Goal: Use online tool/utility: Utilize a website feature to perform a specific function

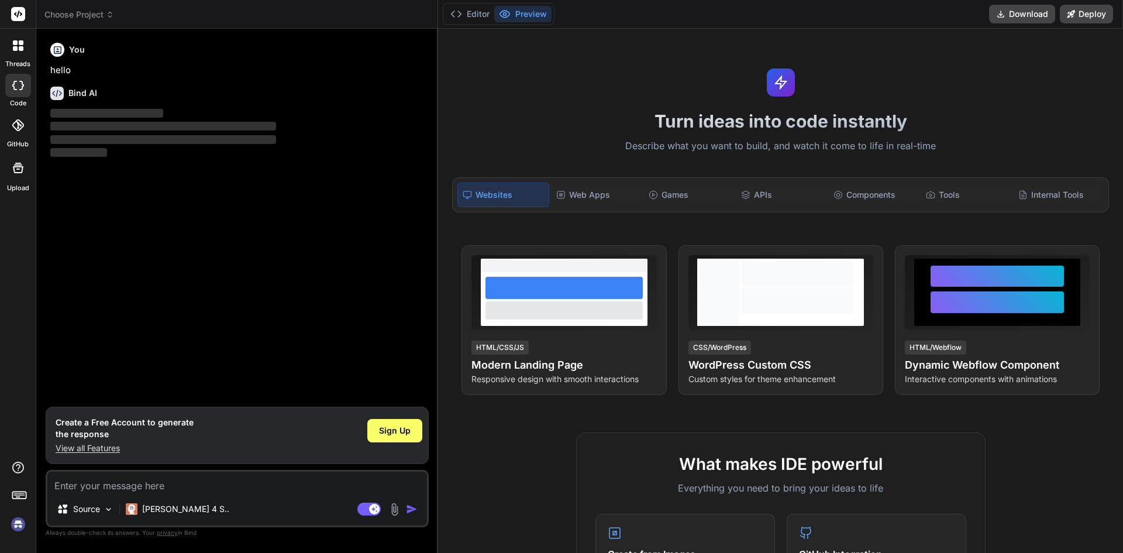
type textarea "x"
paste textarea "a cinematic, noir-style triptych comic strip for YouTube thumbnail, black and w…"
type textarea "a cinematic, noir-style triptych comic strip for YouTube thumbnail, black and w…"
type textarea "x"
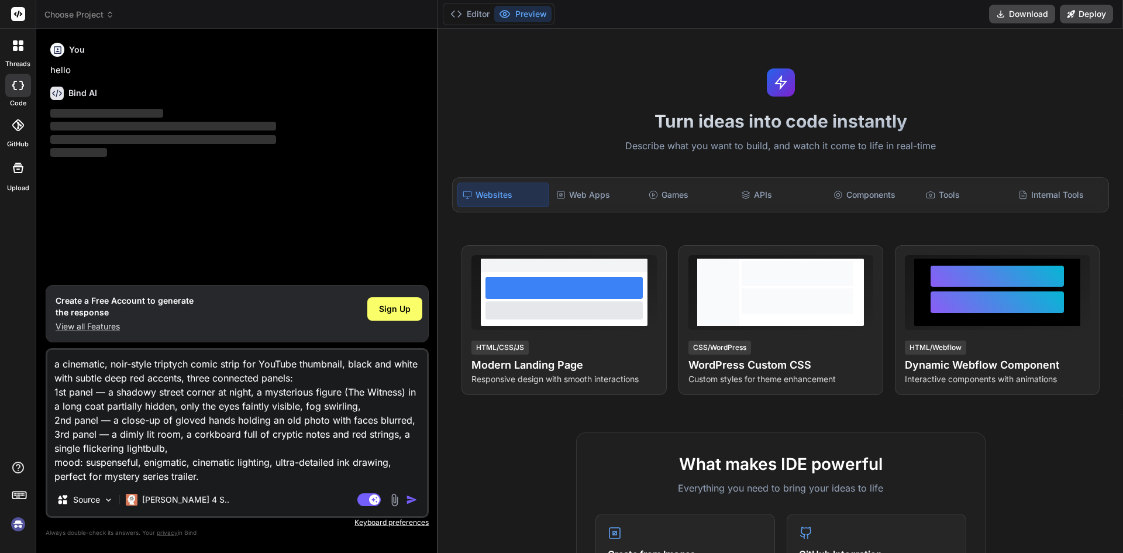
type textarea "a cinematic, noir-style triptych comic strip for YouTube thumbnail, black and w…"
click at [407, 497] on img "button" at bounding box center [412, 500] width 12 height 12
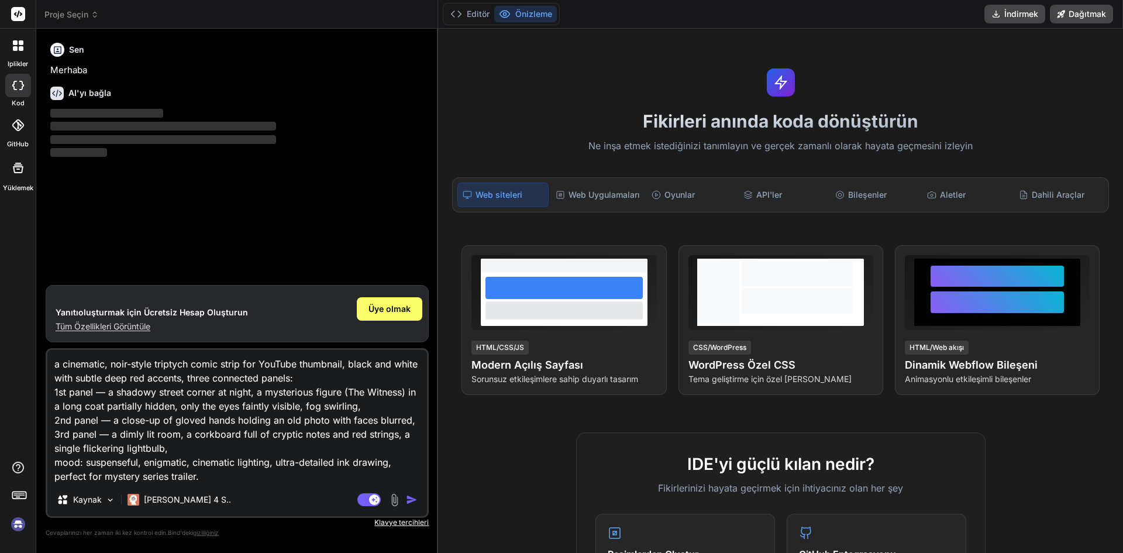
type textarea "x"
click at [87, 20] on header "Proje Seçin Created with Pixso." at bounding box center [237, 14] width 402 height 29
click at [103, 16] on div "Proje Seçin" at bounding box center [236, 15] width 385 height 12
click at [92, 10] on span "Proje Seçin" at bounding box center [71, 15] width 54 height 12
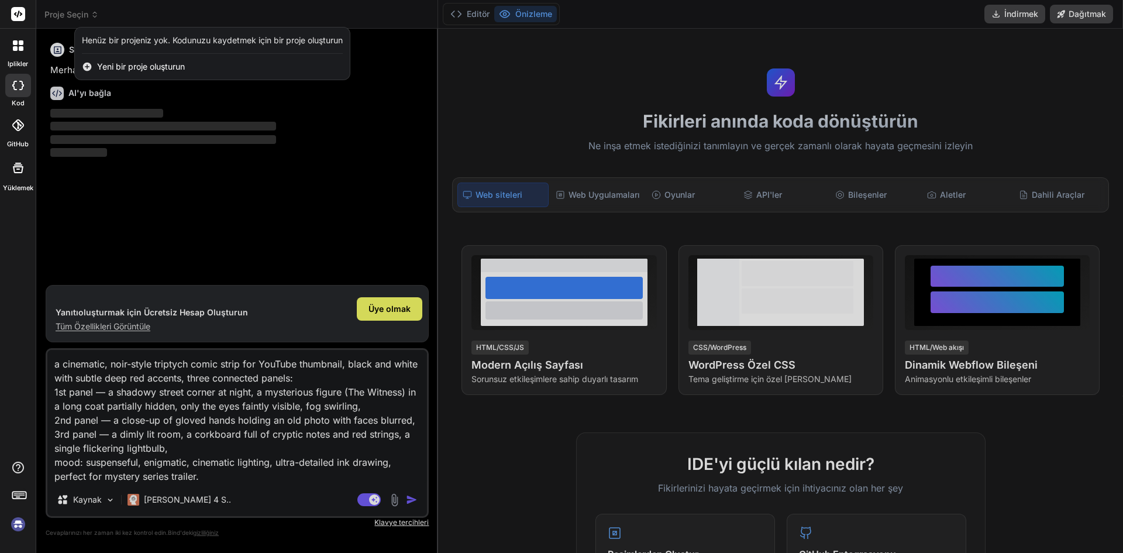
click at [92, 11] on div at bounding box center [561, 276] width 1123 height 553
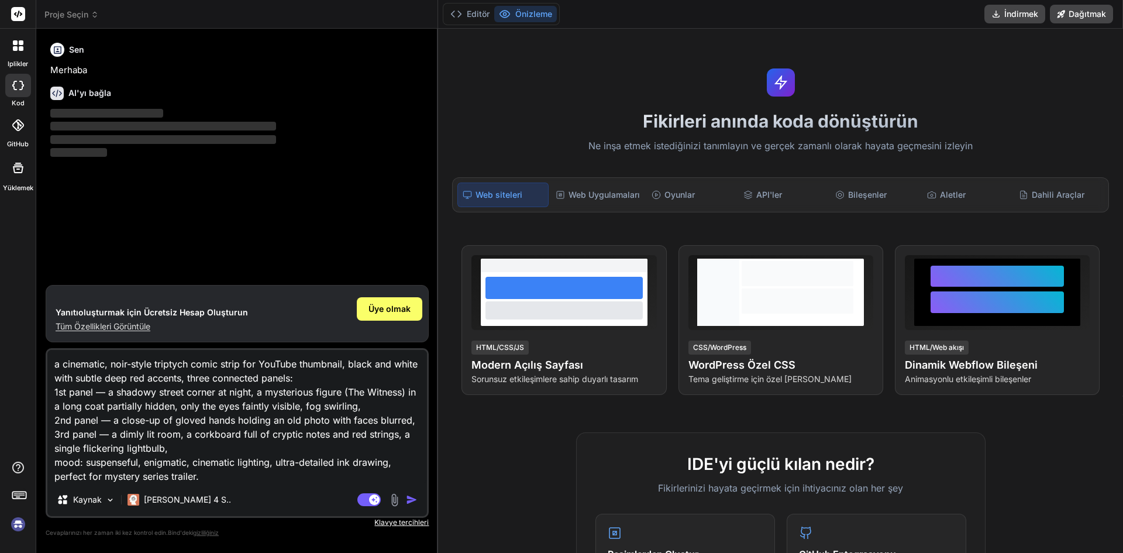
click at [86, 95] on font "AI'yı bağla" at bounding box center [89, 93] width 43 height 10
drag, startPoint x: 105, startPoint y: 113, endPoint x: 112, endPoint y: 139, distance: 26.8
click at [108, 122] on p "‌ ‌ ‌ ‌" at bounding box center [238, 133] width 376 height 53
click at [58, 16] on font "Proje Seçin" at bounding box center [66, 14] width 44 height 10
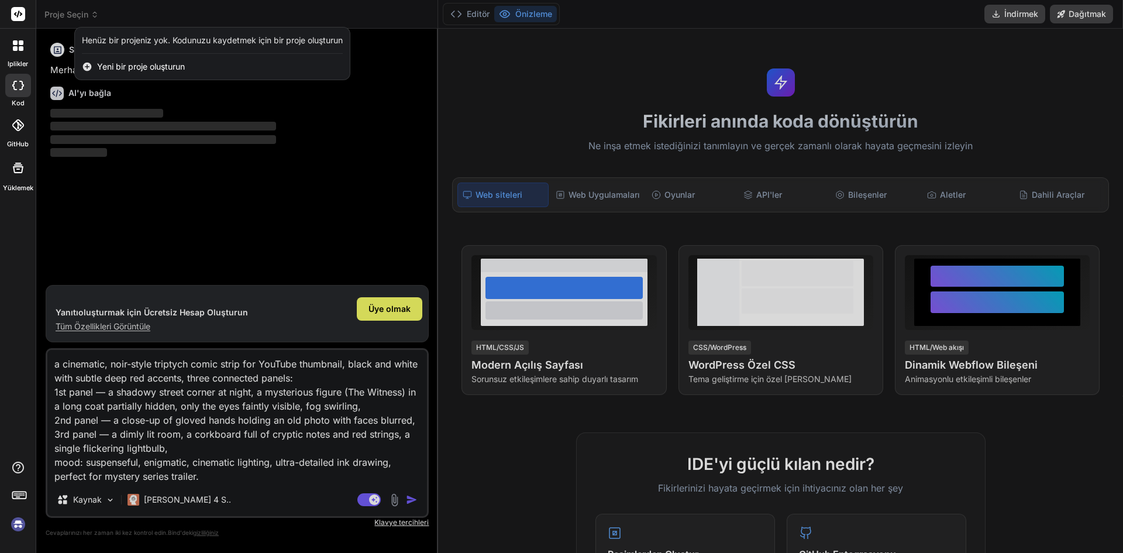
click at [152, 66] on font "Yeni bir proje oluşturun" at bounding box center [141, 66] width 88 height 10
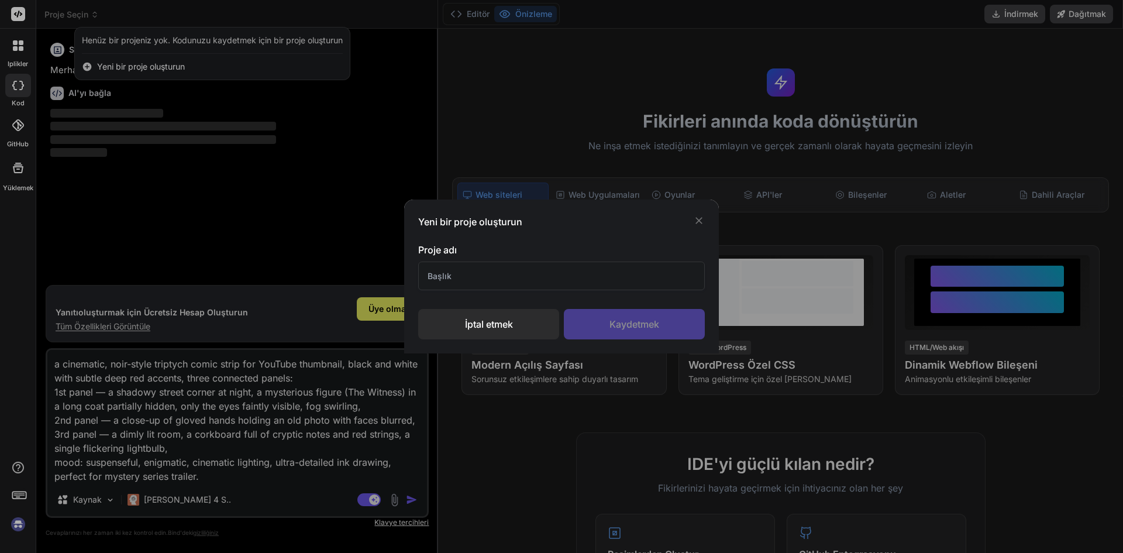
click at [700, 219] on icon at bounding box center [699, 221] width 12 height 12
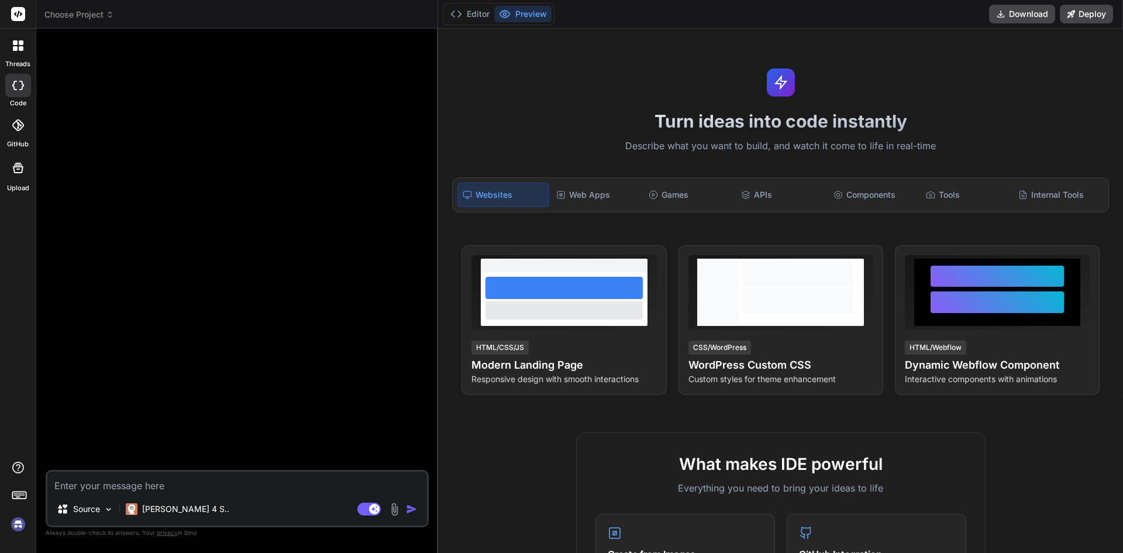
type textarea "x"
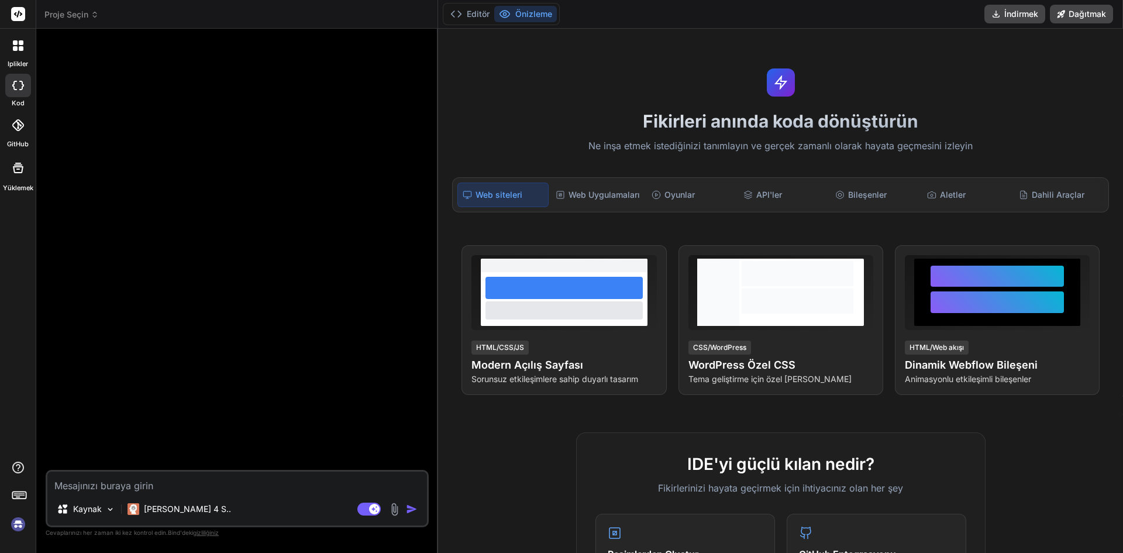
paste textarea "a cinematic, noir-style triptych comic strip for YouTube thumbnail, black and w…"
type textarea "a cinematic, noir-style triptych comic strip for YouTube thumbnail, black and w…"
type textarea "x"
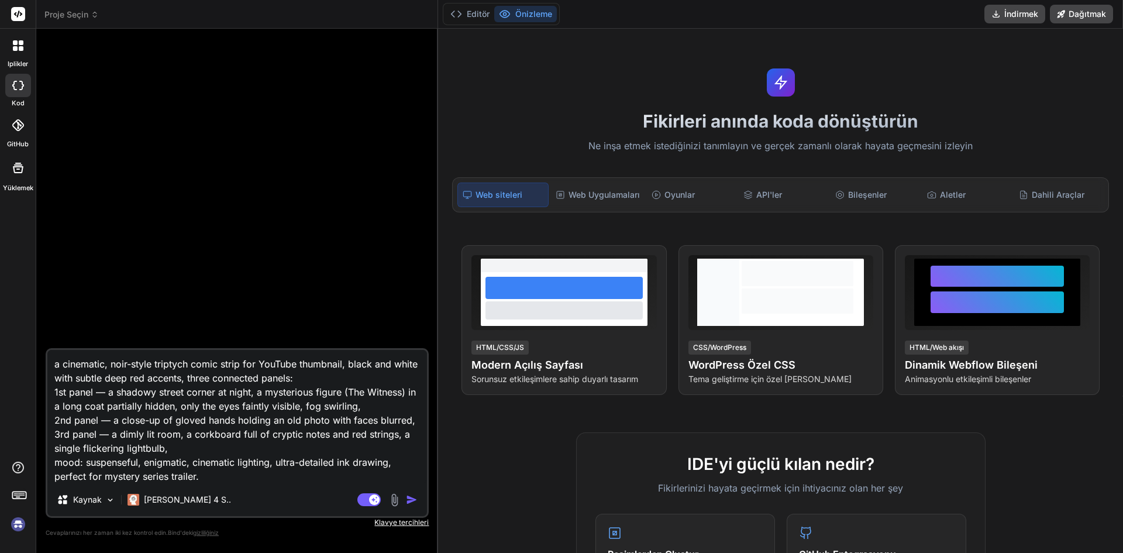
type textarea "a cinematic, noir-style triptych comic strip for YouTube thumbnail, black and w…"
click at [411, 500] on img "button" at bounding box center [412, 500] width 12 height 12
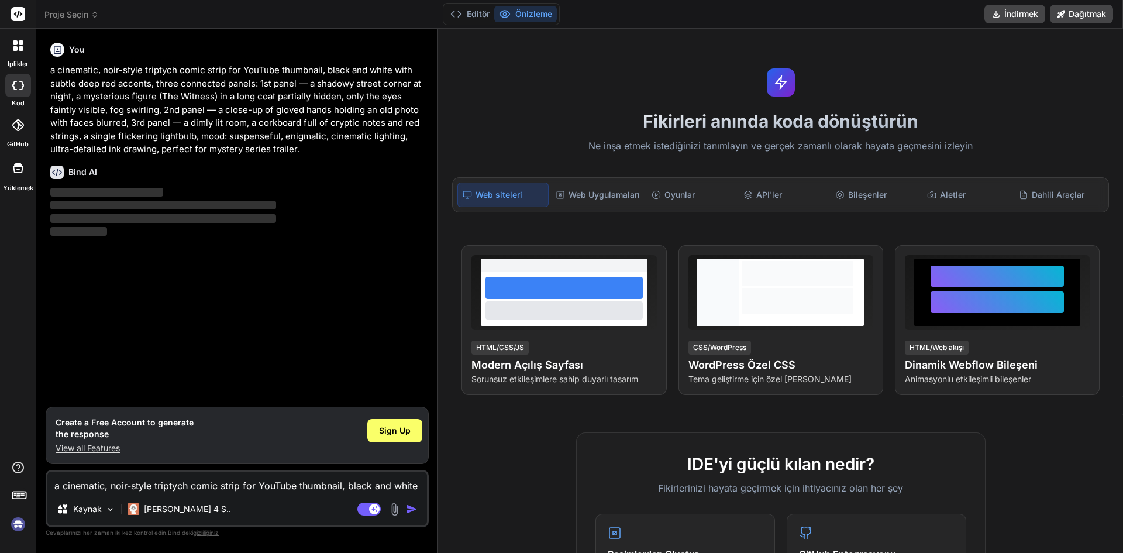
type textarea "x"
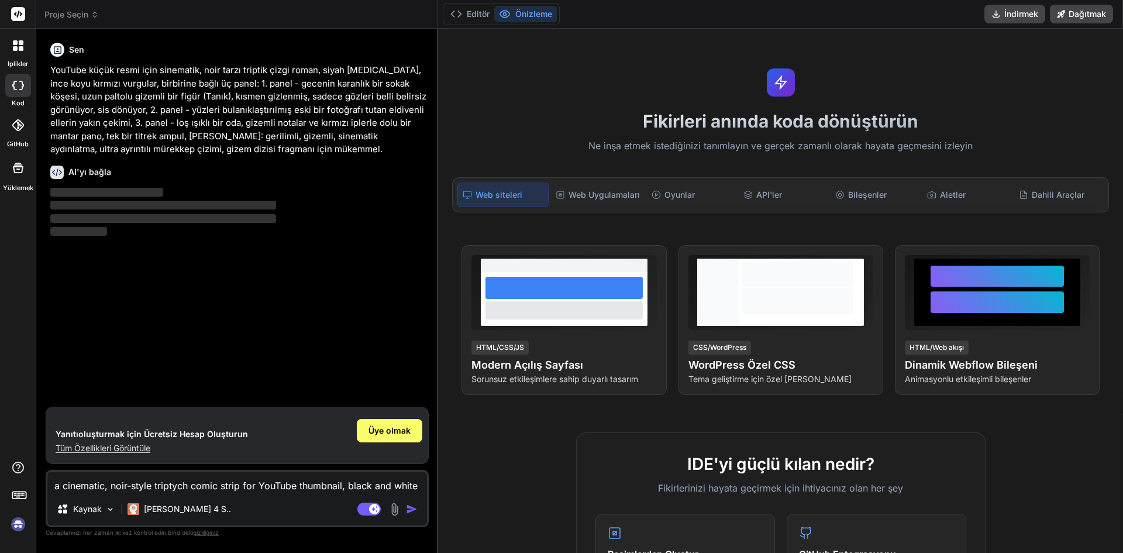
drag, startPoint x: 211, startPoint y: 486, endPoint x: 68, endPoint y: 161, distance: 354.2
click at [68, 161] on div "AI'yı bağla ‌ ‌ ‌ ‌" at bounding box center [238, 197] width 376 height 82
drag, startPoint x: 82, startPoint y: 171, endPoint x: 90, endPoint y: 168, distance: 8.1
click at [82, 171] on font "AI'yı bağla" at bounding box center [89, 172] width 43 height 10
click at [102, 166] on h6 "AI'yı bağla" at bounding box center [89, 172] width 43 height 12
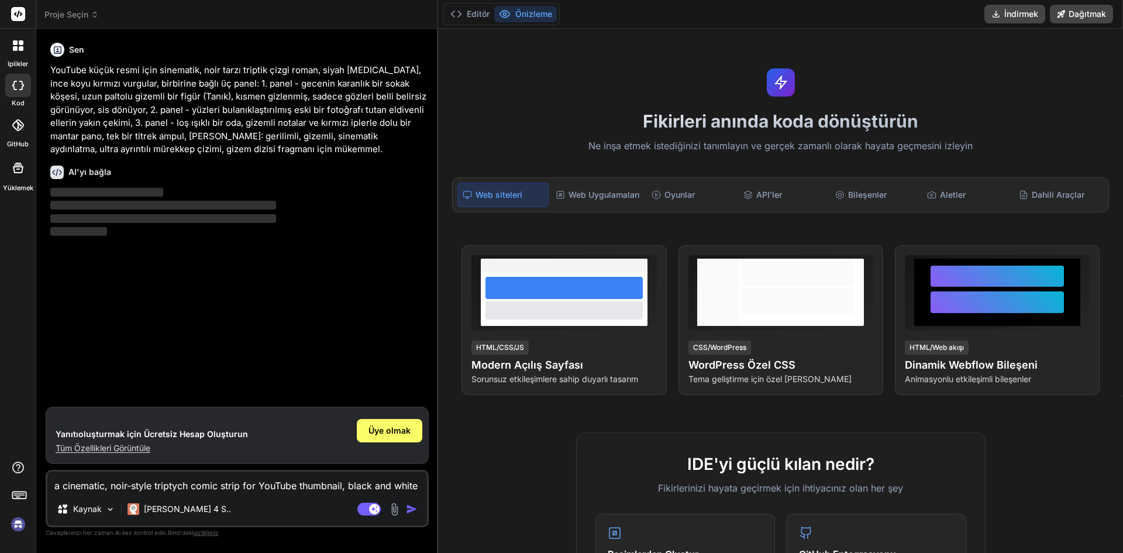
click at [51, 176] on div "Sen YouTube küçük resmi için sinematik, noir tarzı triptik çizgi roman, siyah b…" at bounding box center [238, 222] width 381 height 369
drag, startPoint x: 112, startPoint y: 171, endPoint x: 130, endPoint y: 171, distance: 18.7
click at [130, 171] on div "AI'yı bağla" at bounding box center [238, 172] width 376 height 13
click at [270, 299] on div "Sen YouTube küçük resmi için sinematik, noir tarzı triptik çizgi roman, siyah b…" at bounding box center [238, 222] width 381 height 369
drag, startPoint x: 164, startPoint y: 487, endPoint x: 270, endPoint y: 515, distance: 108.8
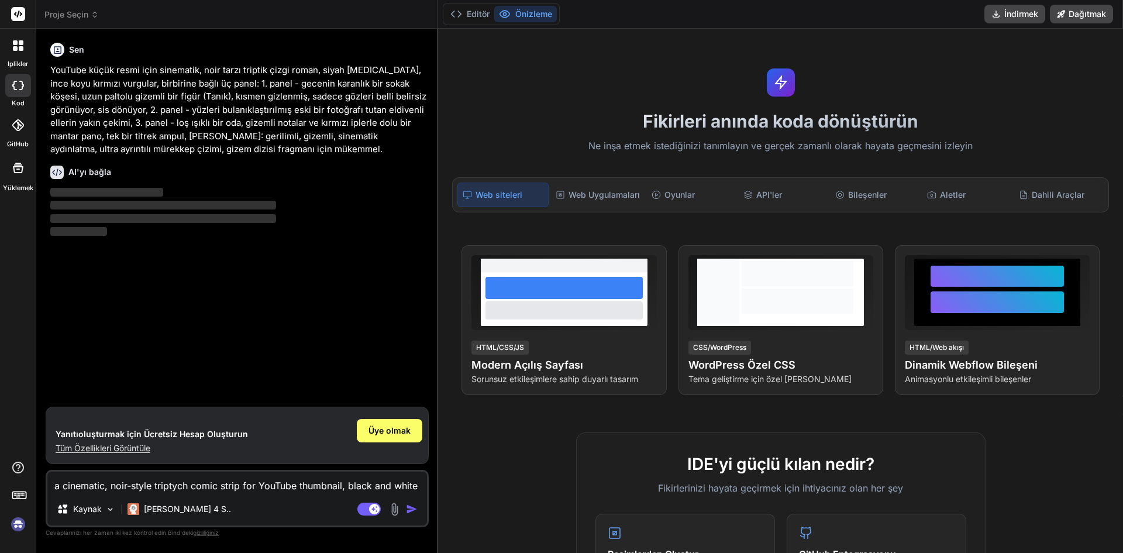
click at [270, 515] on div "Kaynak Claude 4 S.." at bounding box center [237, 511] width 380 height 28
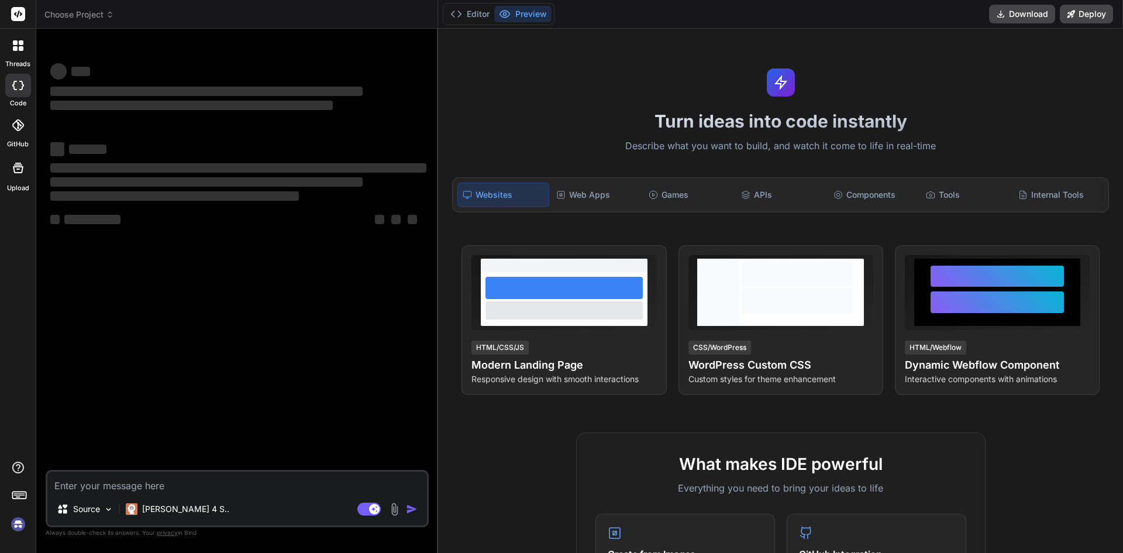
type textarea "x"
